Goal: Transaction & Acquisition: Purchase product/service

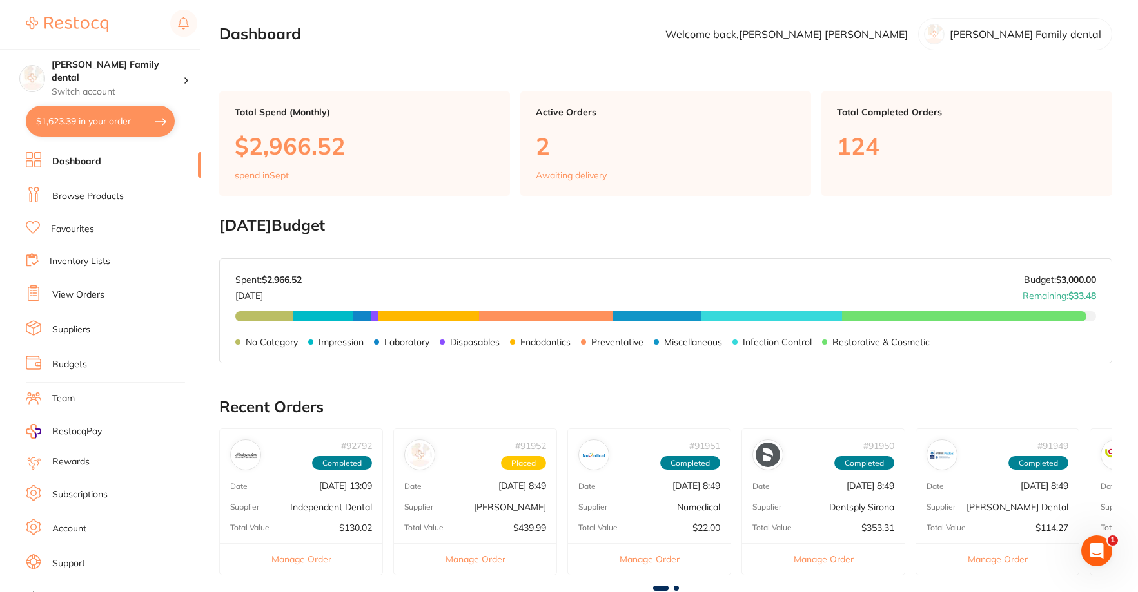
click at [122, 151] on section "[PERSON_NAME] Family dental Switch account [PERSON_NAME] Family dental $1,623.3…" at bounding box center [100, 296] width 201 height 592
click at [73, 162] on link "Dashboard" at bounding box center [76, 161] width 49 height 13
click at [90, 197] on link "Browse Products" at bounding box center [88, 196] width 72 height 13
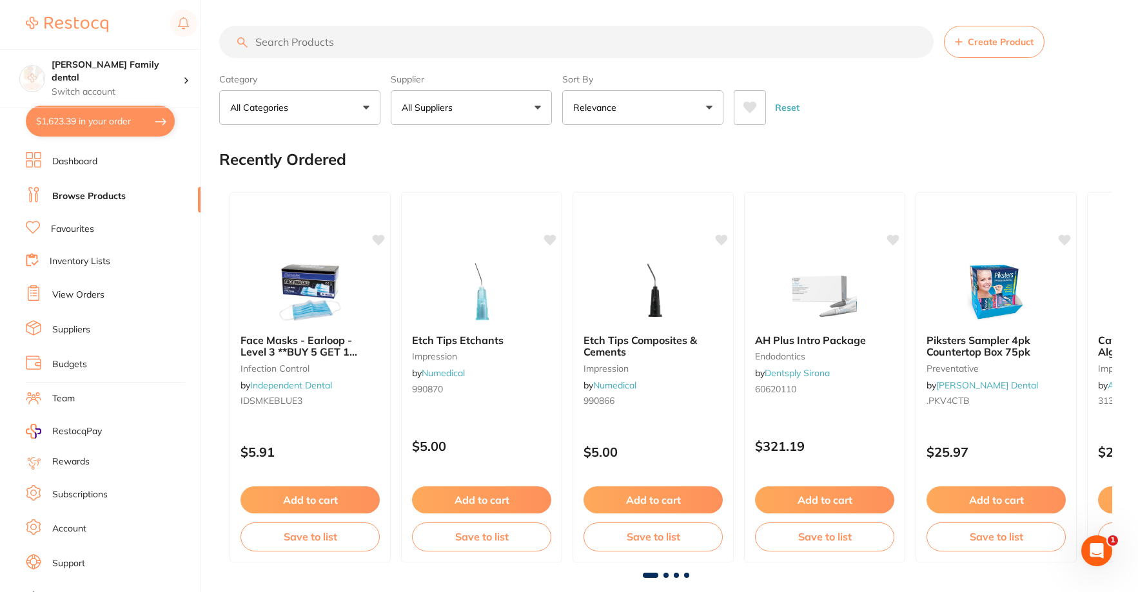
click at [289, 54] on input "search" at bounding box center [576, 42] width 714 height 32
type input "paper points"
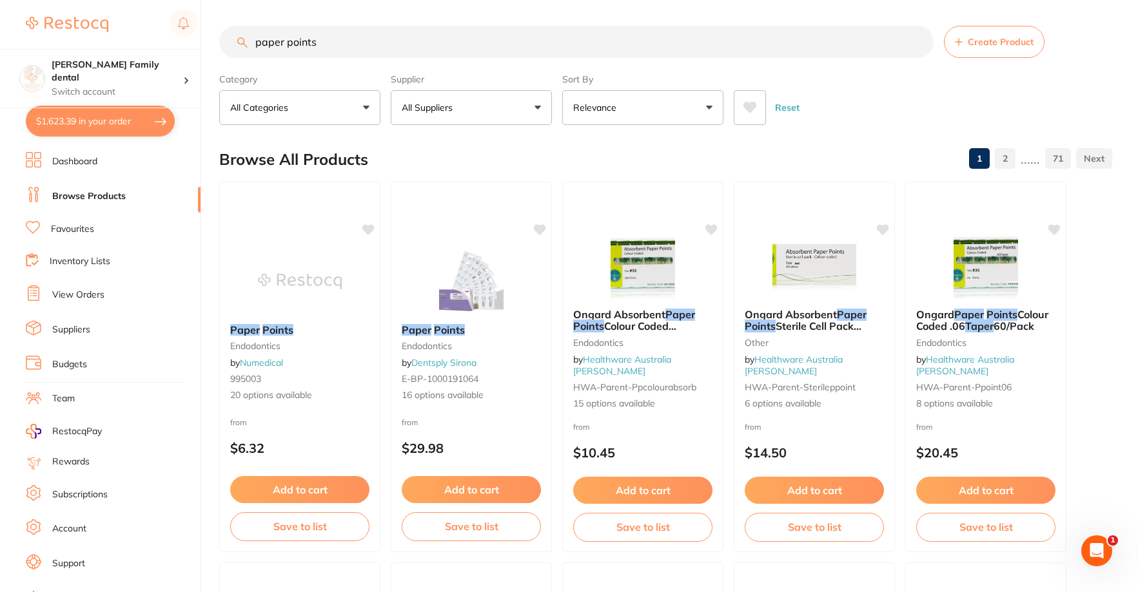
click at [458, 103] on p "All Suppliers" at bounding box center [430, 107] width 56 height 13
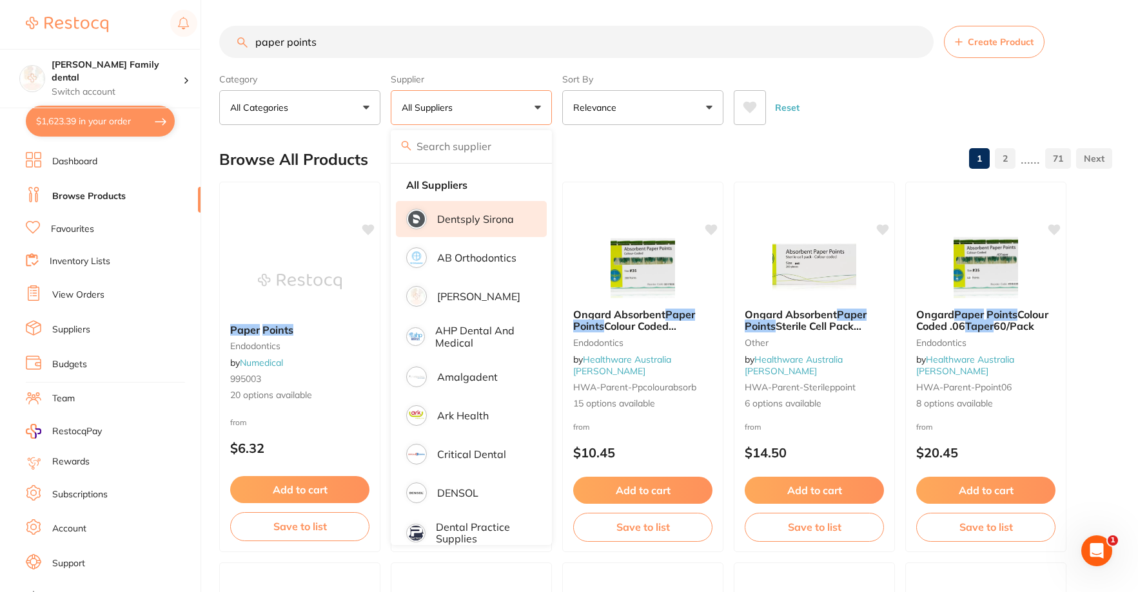
click at [459, 220] on p "Dentsply Sirona" at bounding box center [475, 219] width 77 height 12
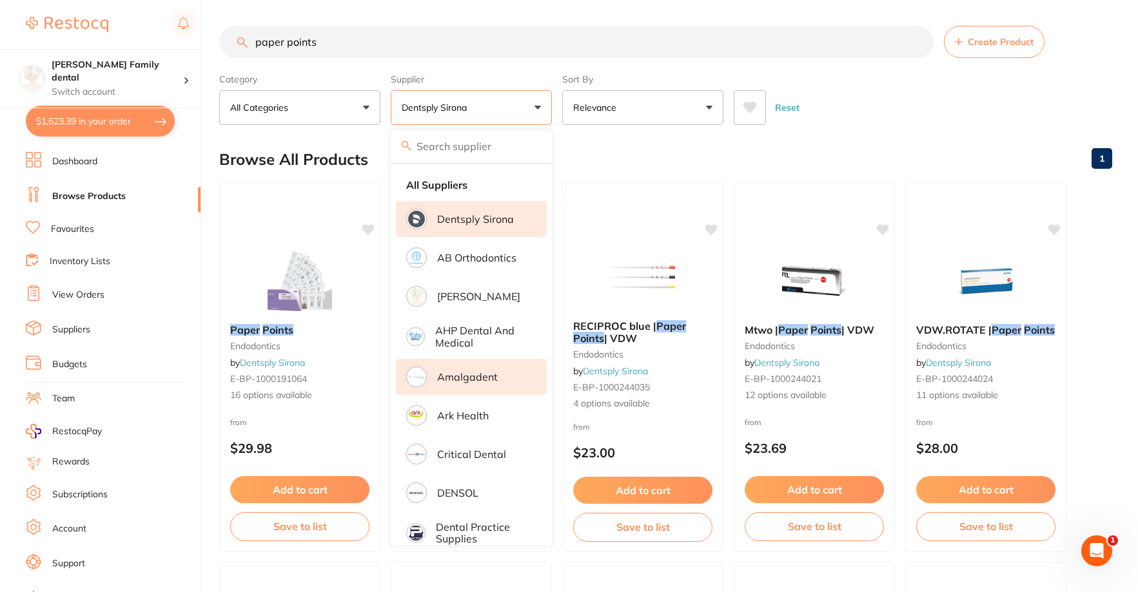
click at [459, 297] on p "[PERSON_NAME]" at bounding box center [478, 297] width 83 height 12
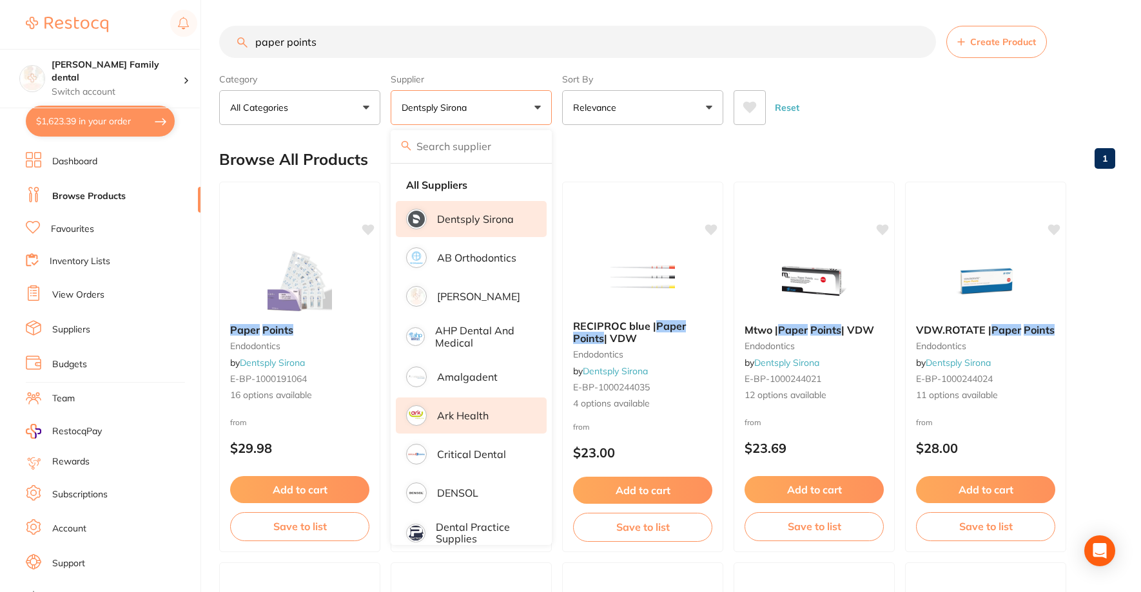
click at [469, 420] on p "Ark Health" at bounding box center [463, 416] width 52 height 12
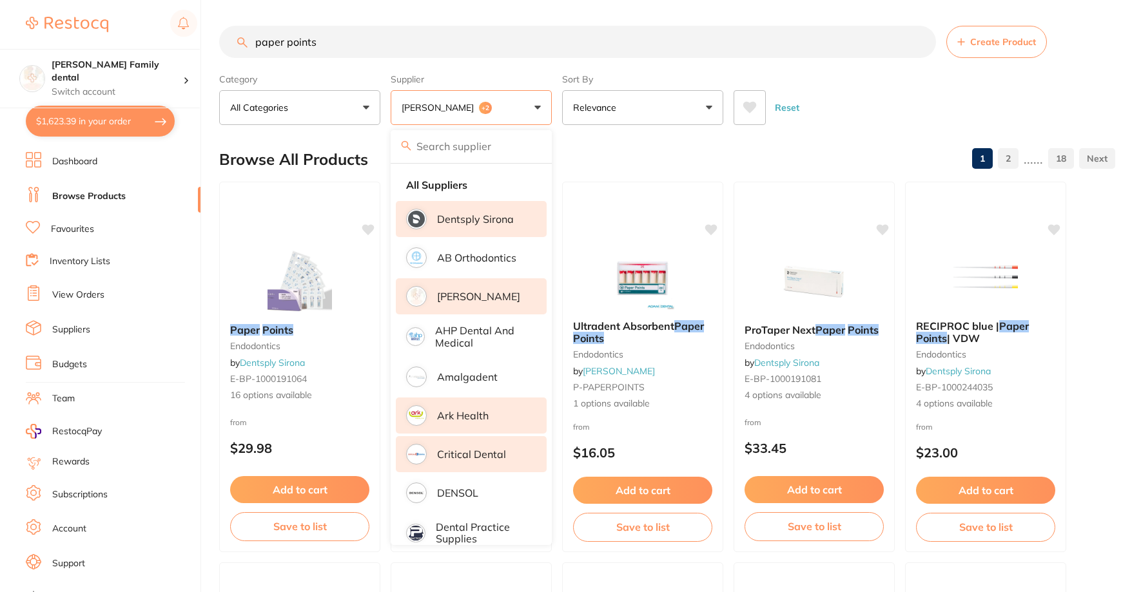
click at [469, 449] on p "Critical Dental" at bounding box center [471, 455] width 69 height 12
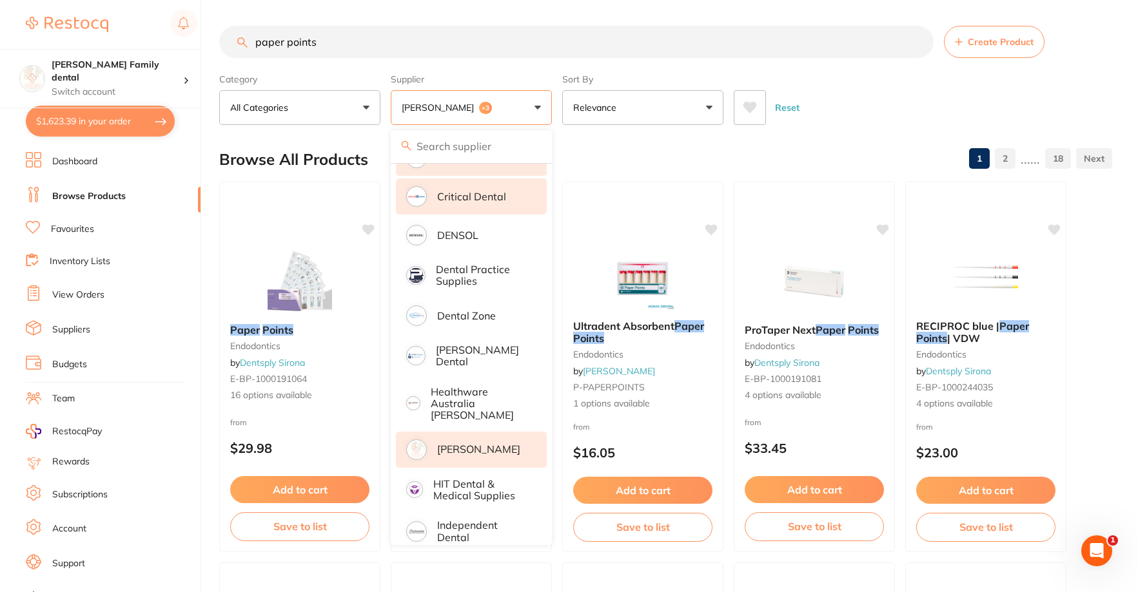
click at [475, 444] on p "[PERSON_NAME]" at bounding box center [478, 450] width 83 height 12
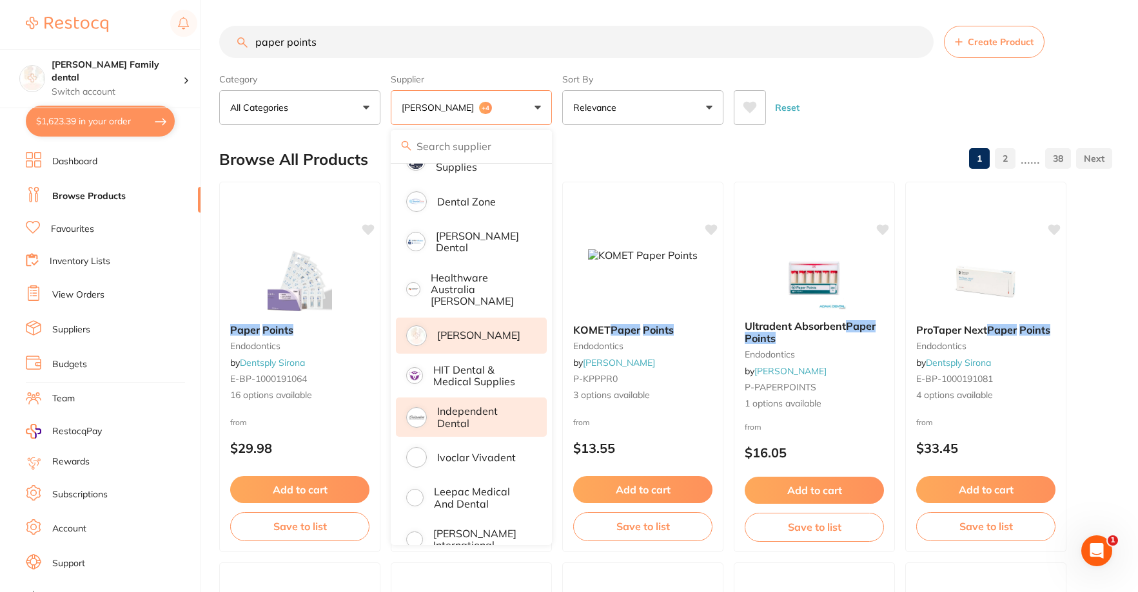
click at [471, 405] on p "Independent Dental" at bounding box center [483, 417] width 92 height 24
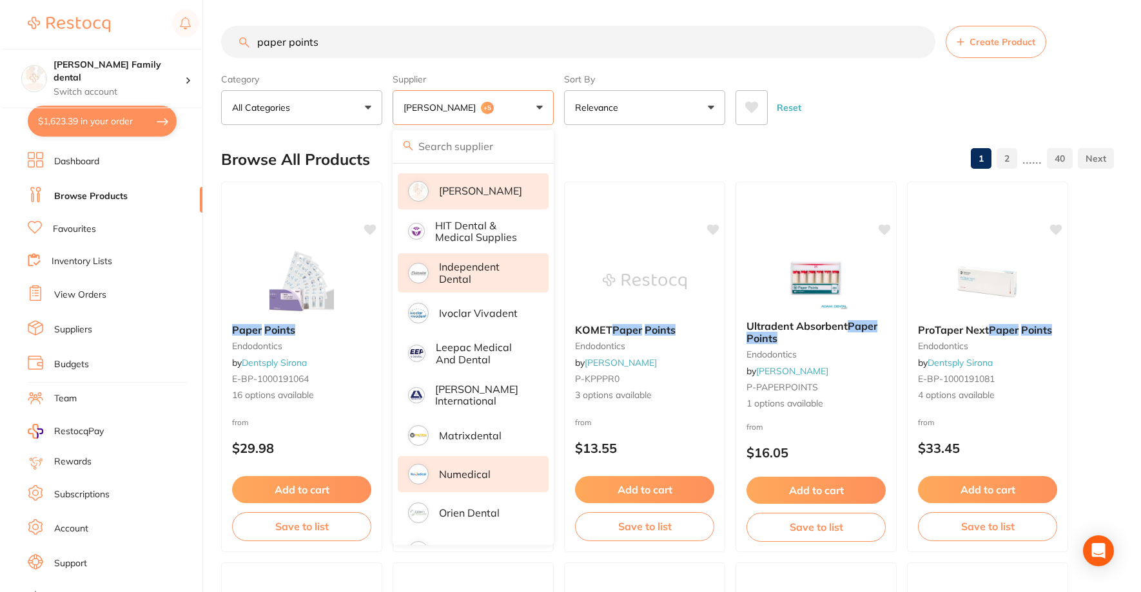
scroll to position [580, 0]
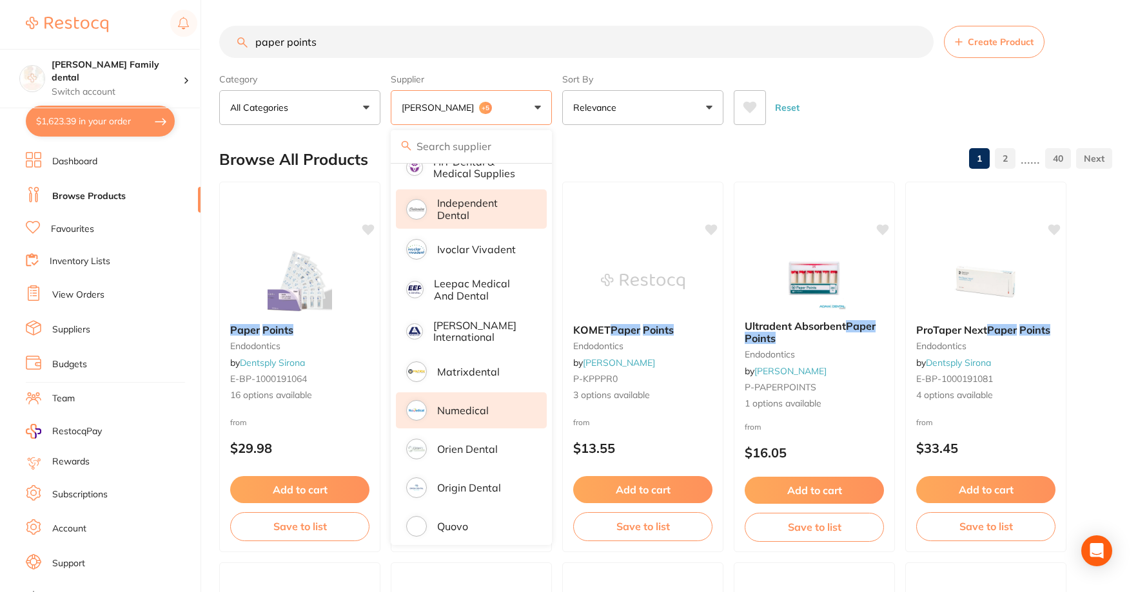
click at [471, 405] on p "Numedical" at bounding box center [463, 411] width 52 height 12
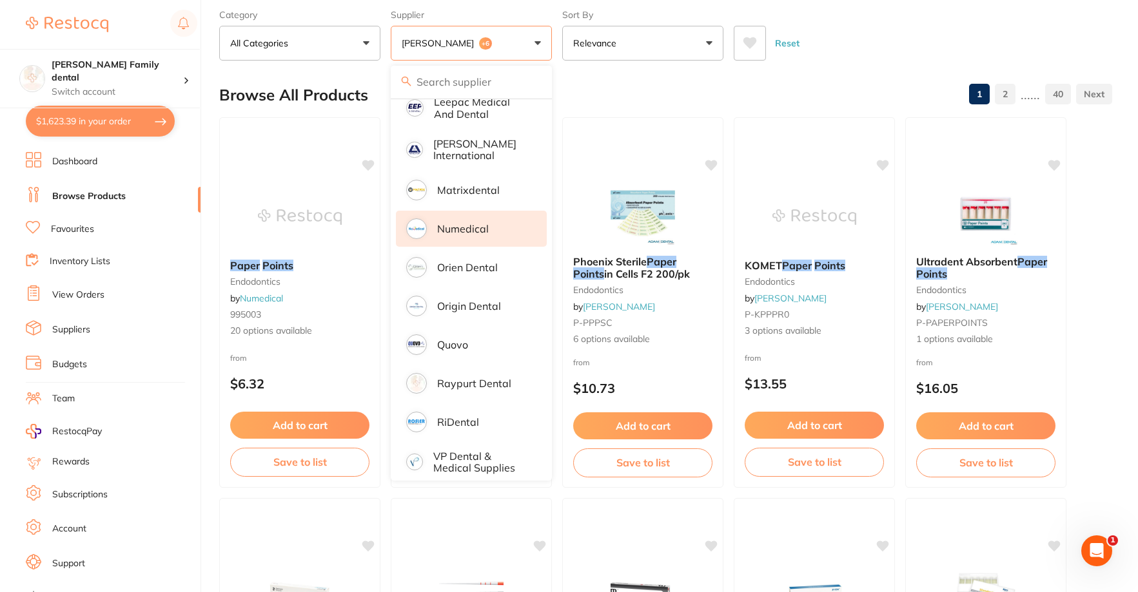
scroll to position [0, 0]
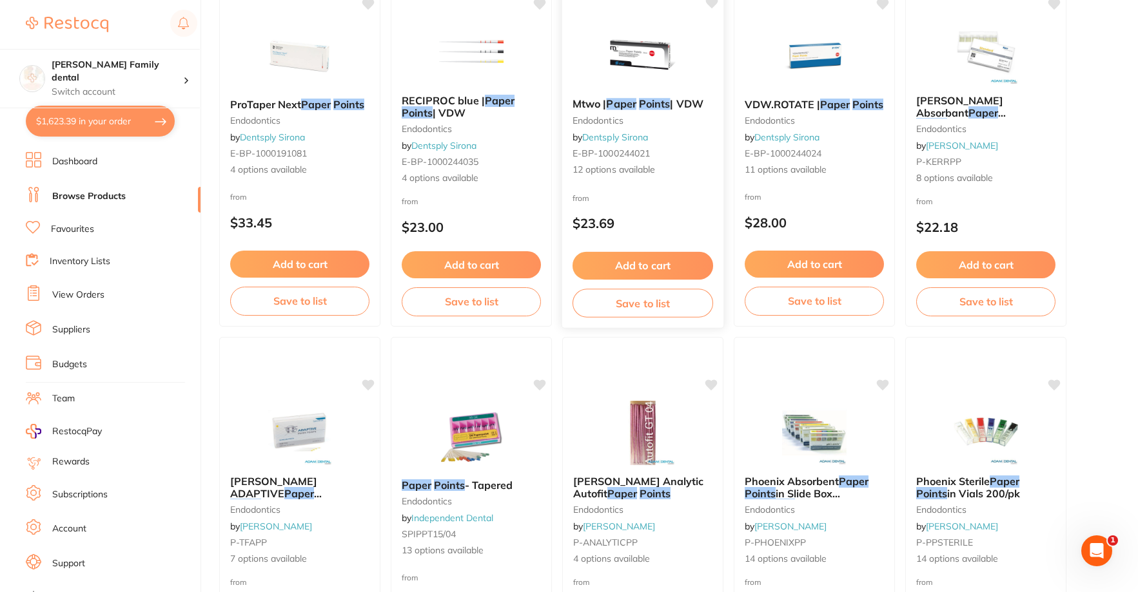
scroll to position [774, 0]
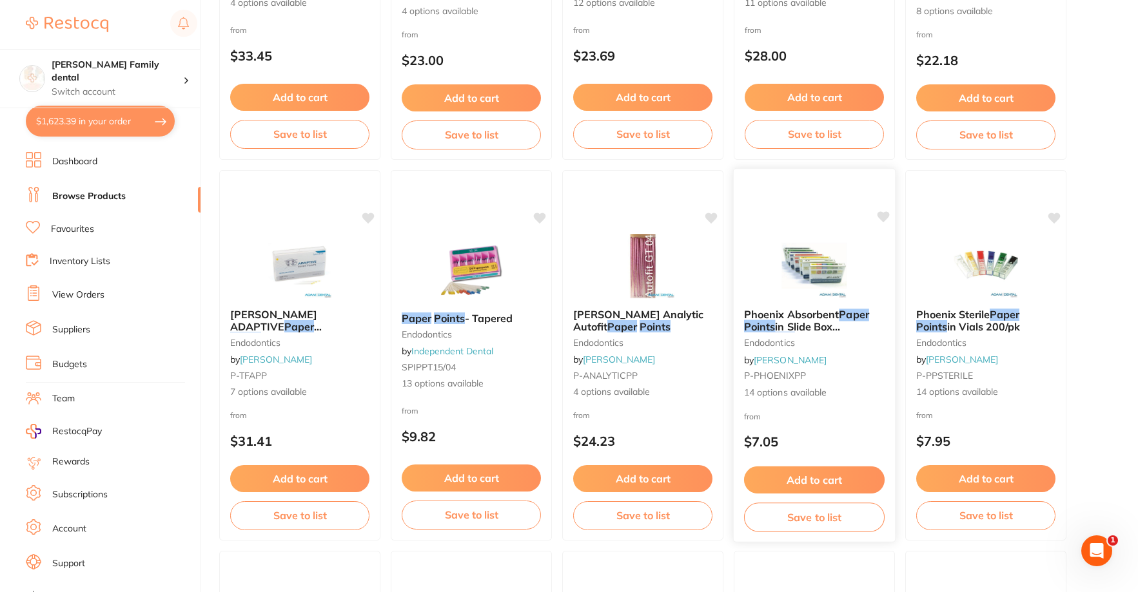
click at [807, 244] on img at bounding box center [814, 265] width 84 height 65
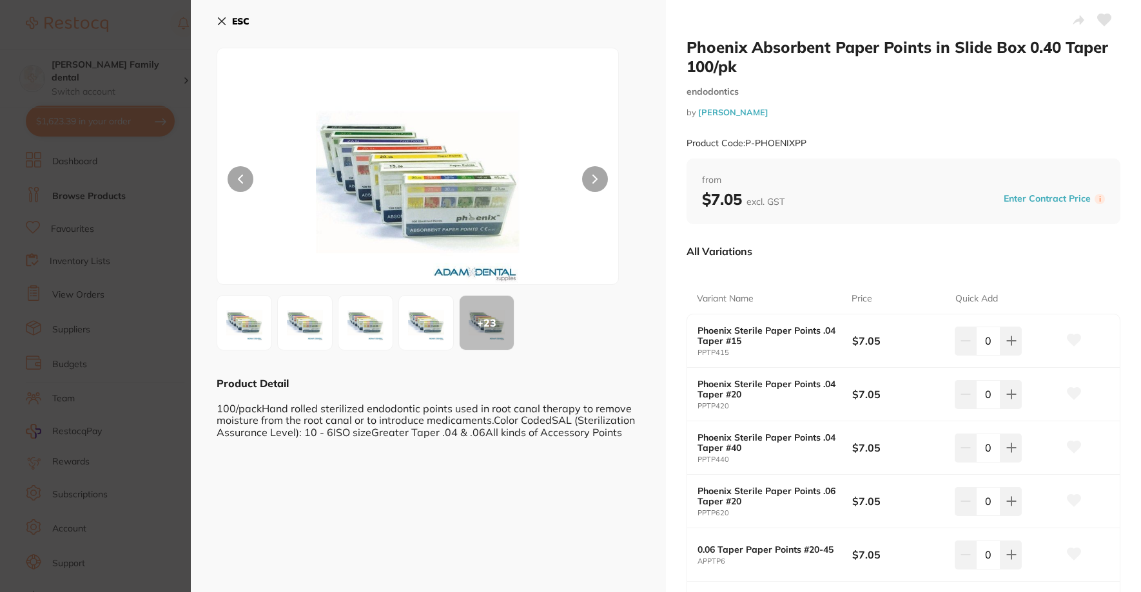
click at [592, 180] on icon at bounding box center [594, 179] width 5 height 9
click at [224, 18] on icon at bounding box center [222, 21] width 7 height 7
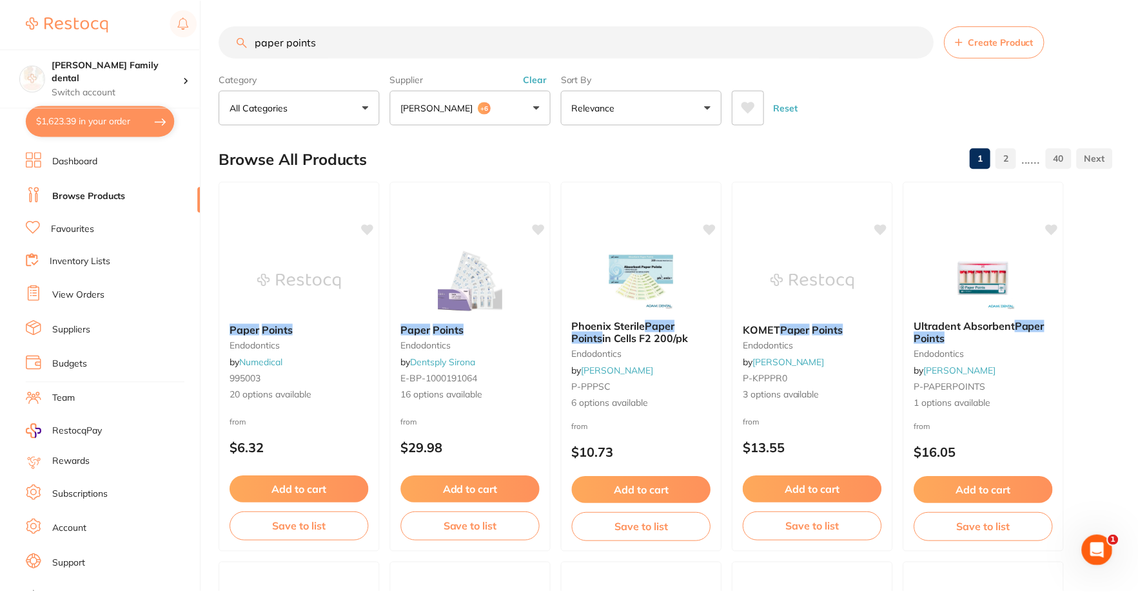
scroll to position [774, 0]
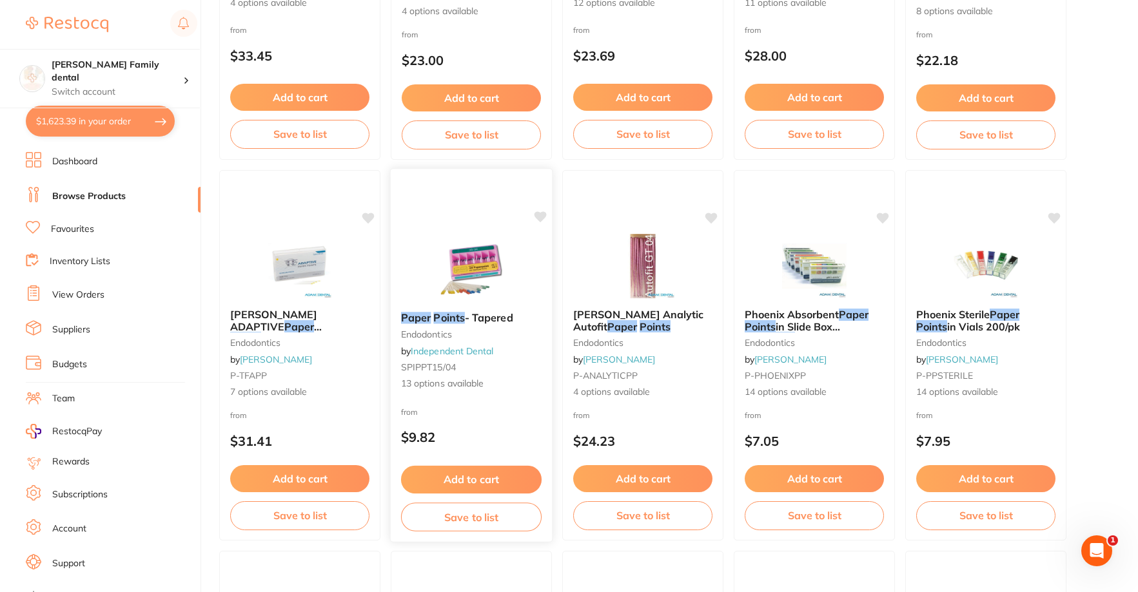
click at [445, 239] on img at bounding box center [471, 269] width 84 height 65
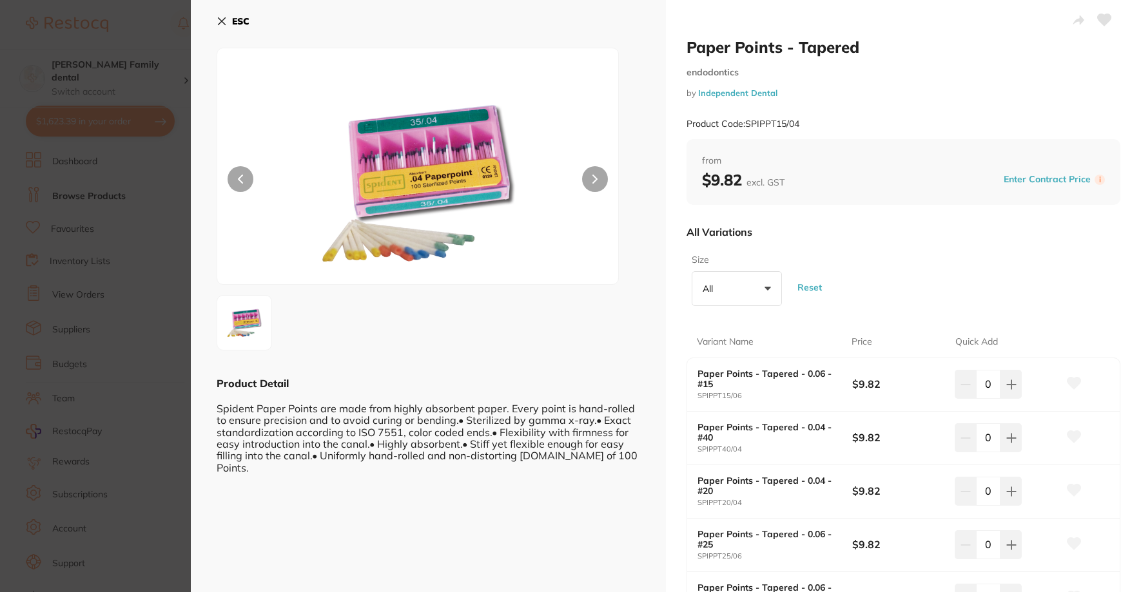
click at [219, 17] on icon at bounding box center [222, 21] width 10 height 10
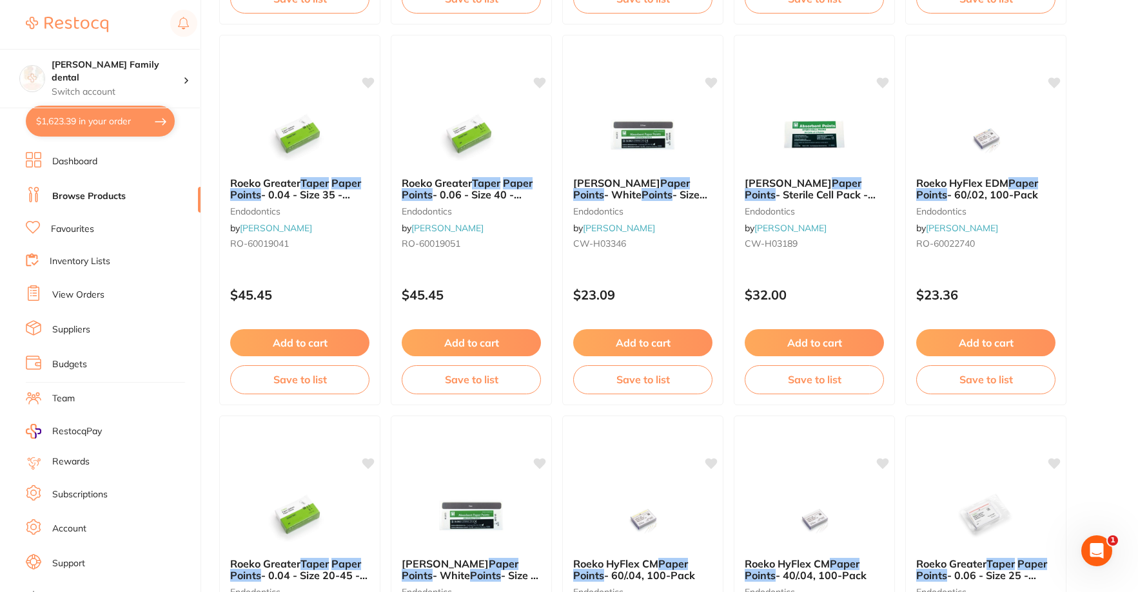
scroll to position [2836, 0]
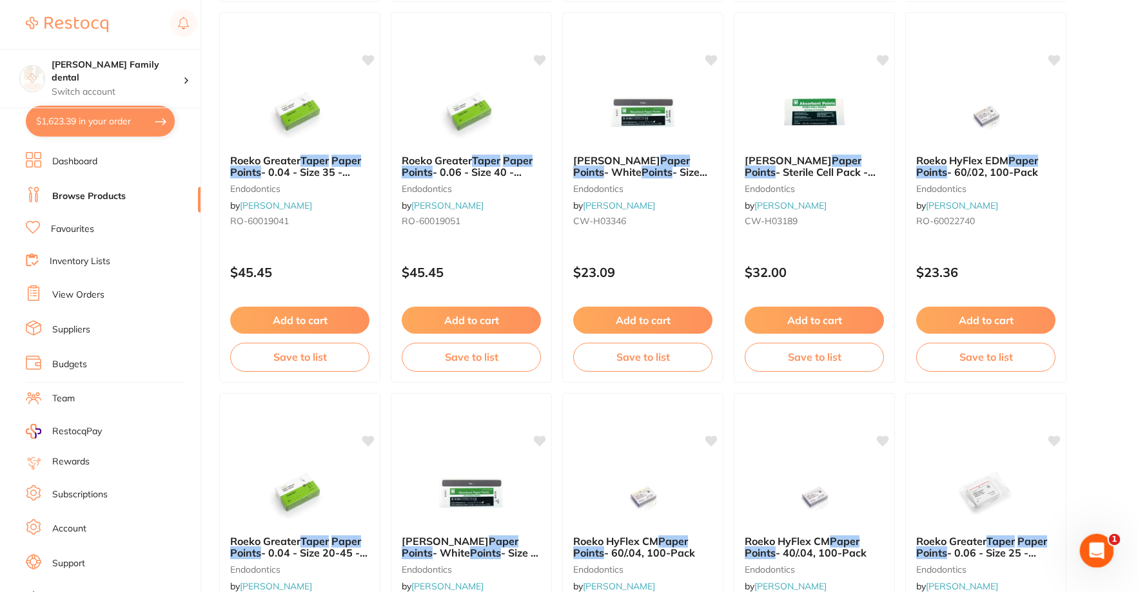
click at [1095, 541] on icon "Open Intercom Messenger" at bounding box center [1094, 549] width 21 height 21
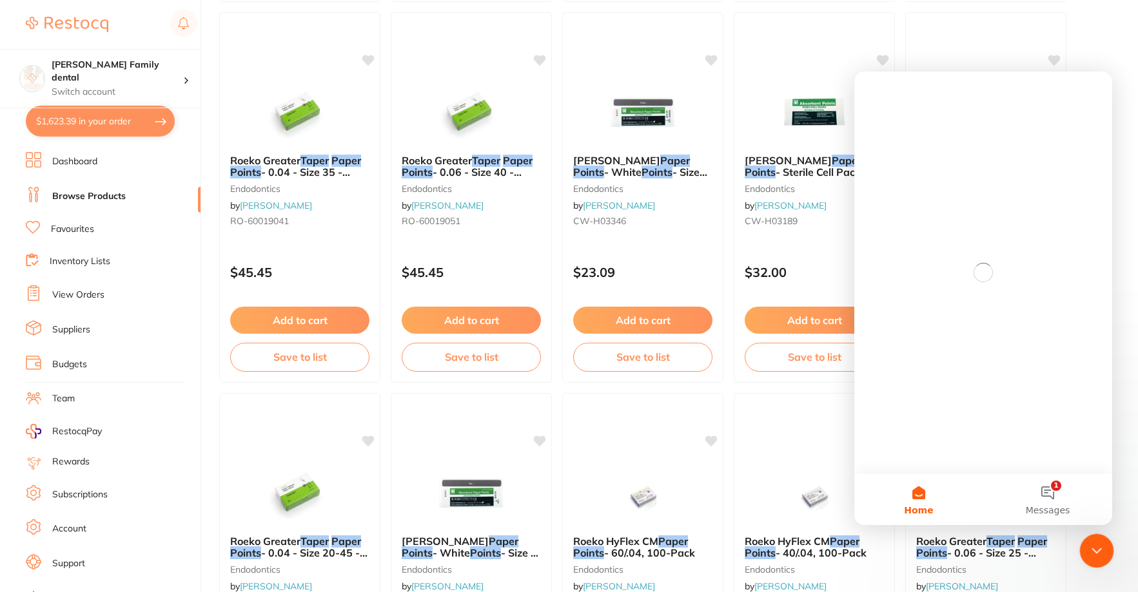
scroll to position [0, 0]
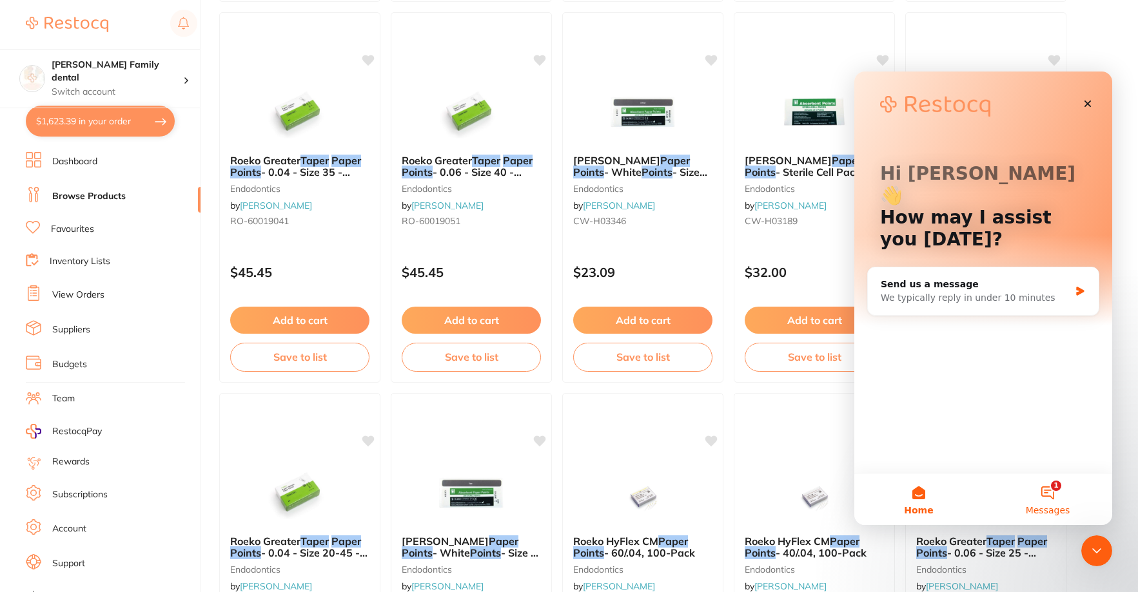
click at [1051, 523] on button "1 Messages" at bounding box center [1047, 500] width 129 height 52
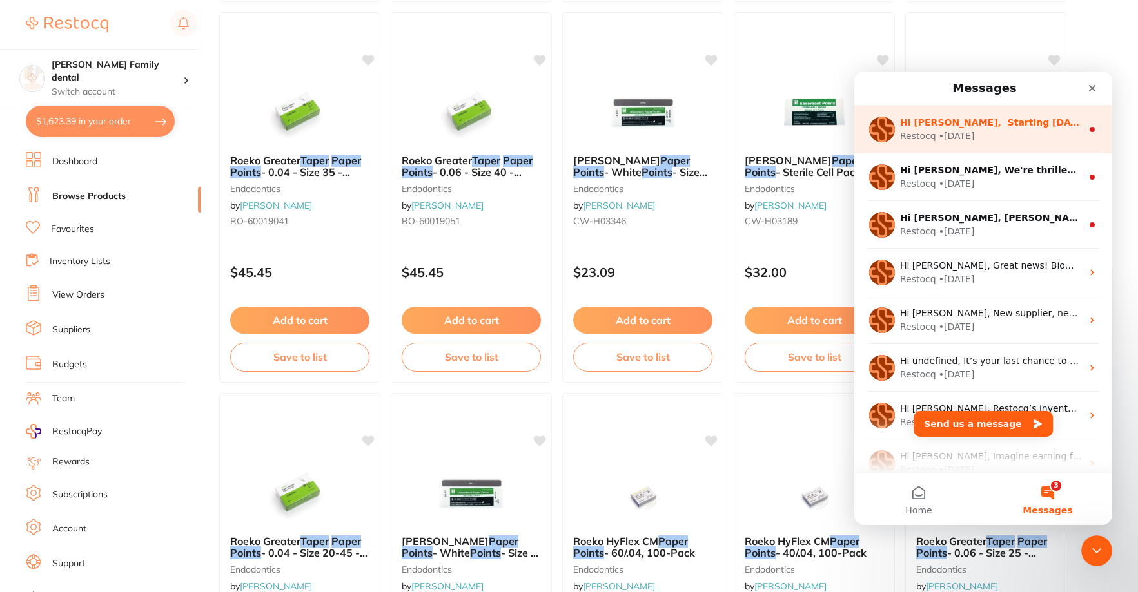
click at [999, 135] on div "Restocq • [DATE]" at bounding box center [991, 137] width 182 height 14
